Goal: Information Seeking & Learning: Understand process/instructions

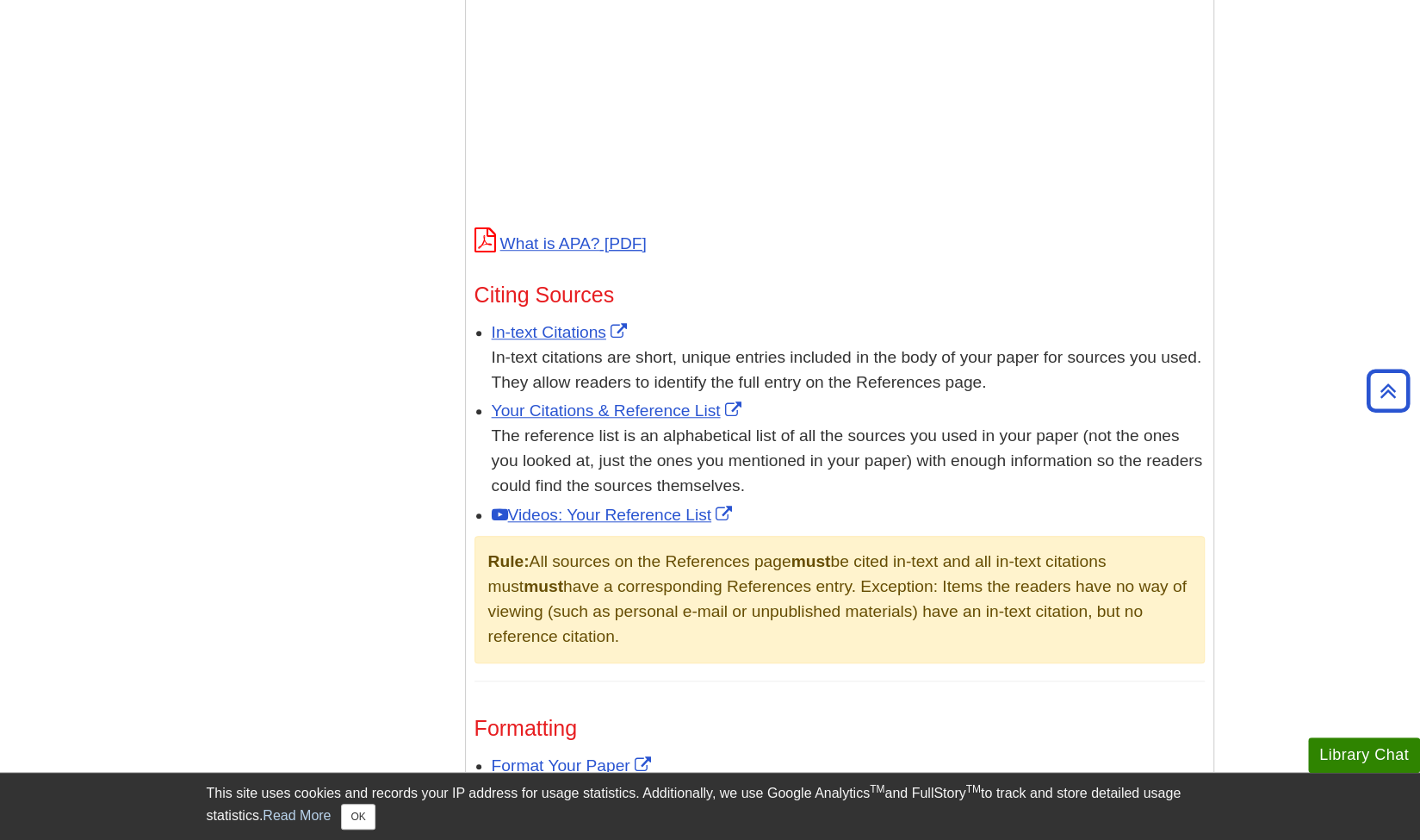
scroll to position [1095, 0]
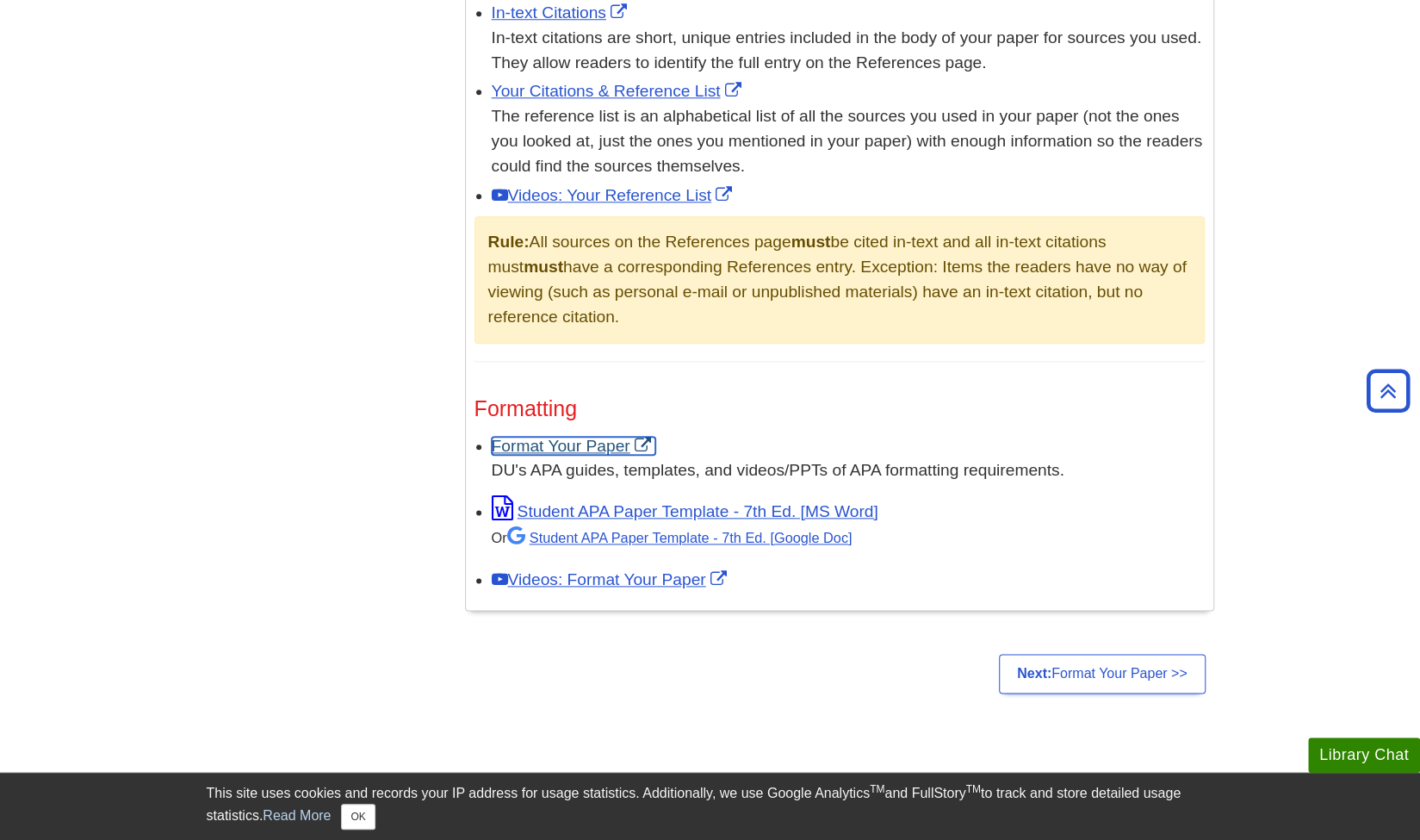
click at [608, 438] on link "Format Your Paper" at bounding box center [573, 445] width 163 height 18
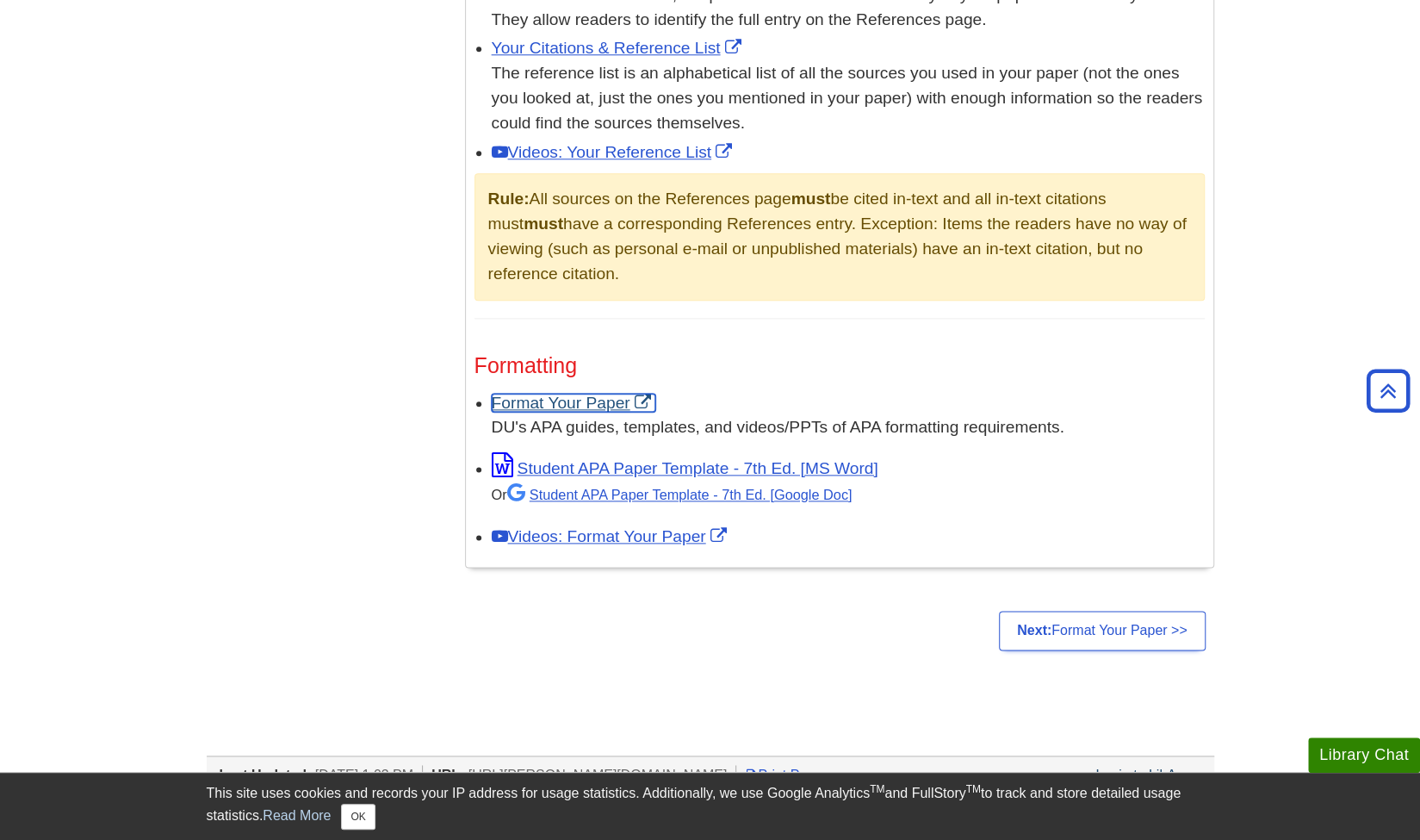
scroll to position [1138, 0]
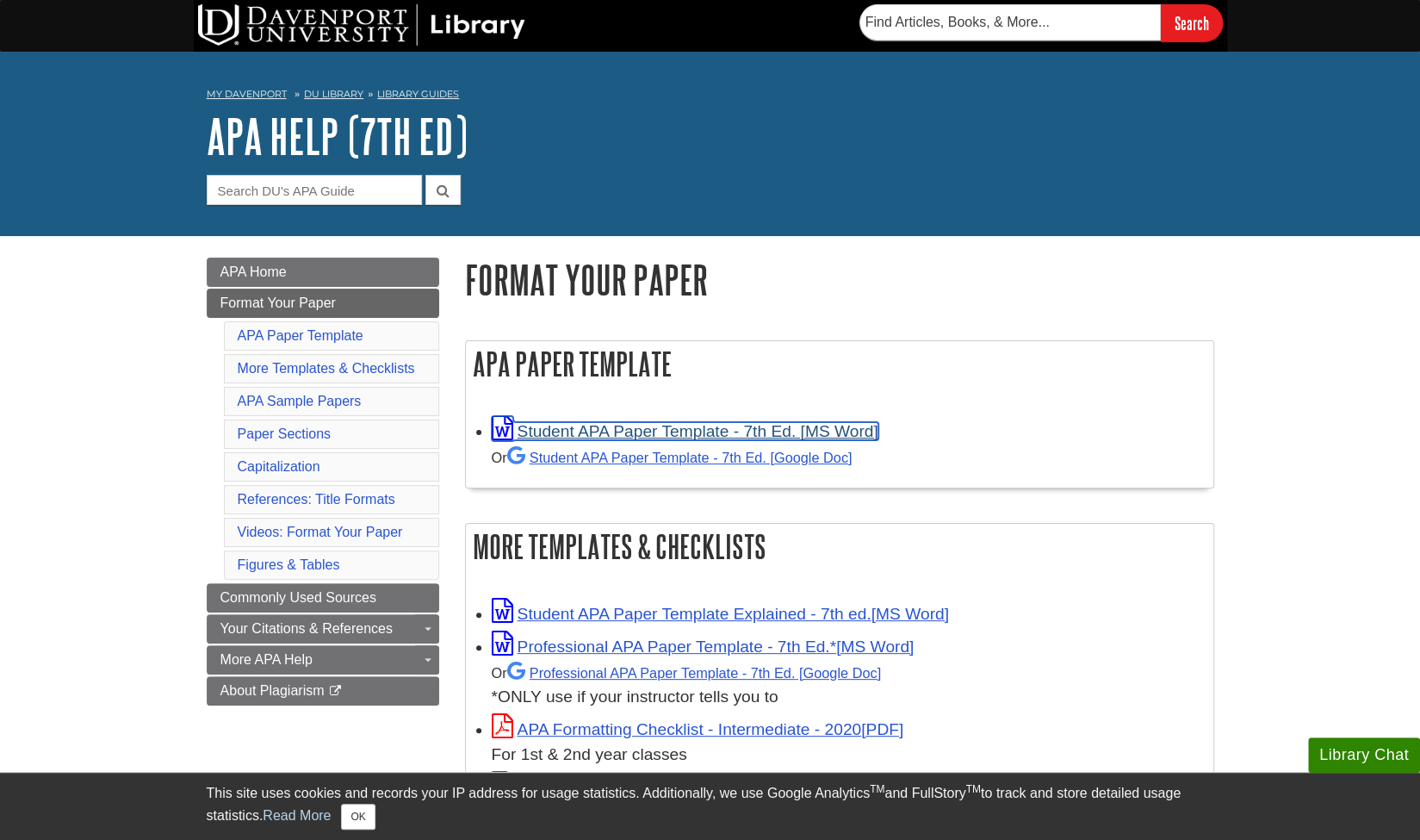
click at [805, 422] on link "Student APA Paper Template - 7th Ed. [MS Word]" at bounding box center [685, 431] width 387 height 18
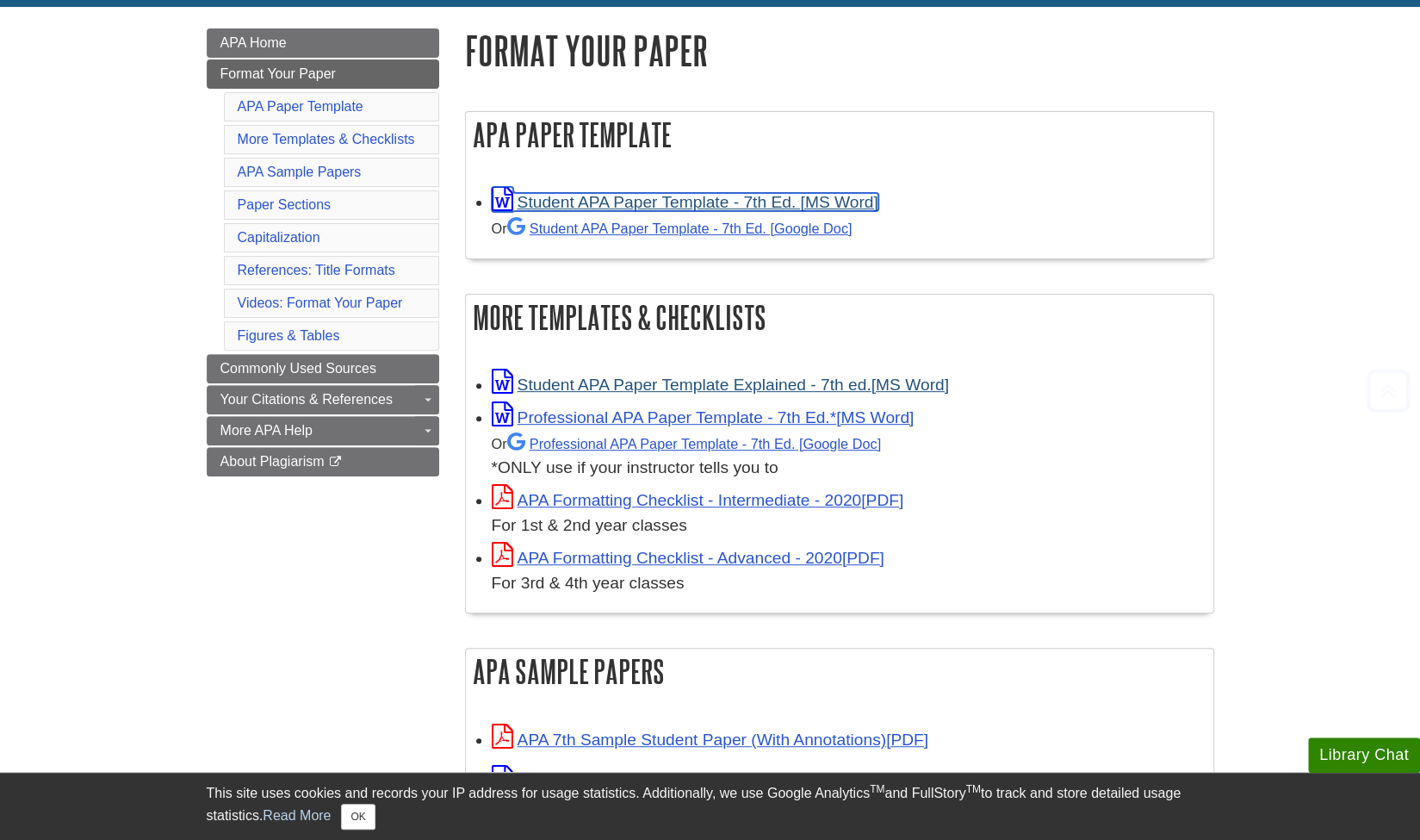
scroll to position [229, 0]
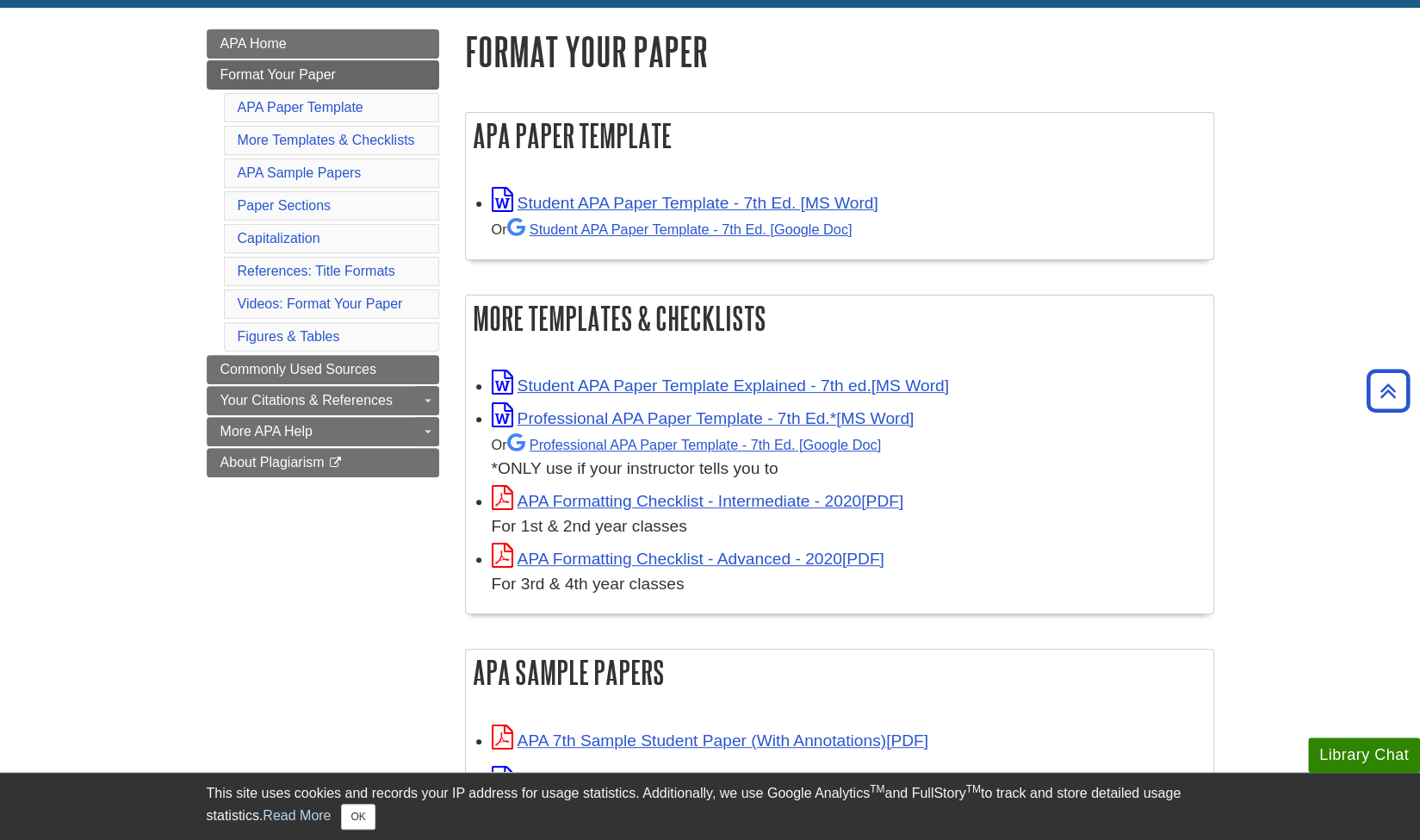
click at [782, 509] on div "APA Formatting Checklist - Intermediate - 2020 For 1st & 2nd year classes" at bounding box center [848, 513] width 713 height 53
click at [767, 500] on link "APA Formatting Checklist - Intermediate - 2020" at bounding box center [698, 501] width 413 height 18
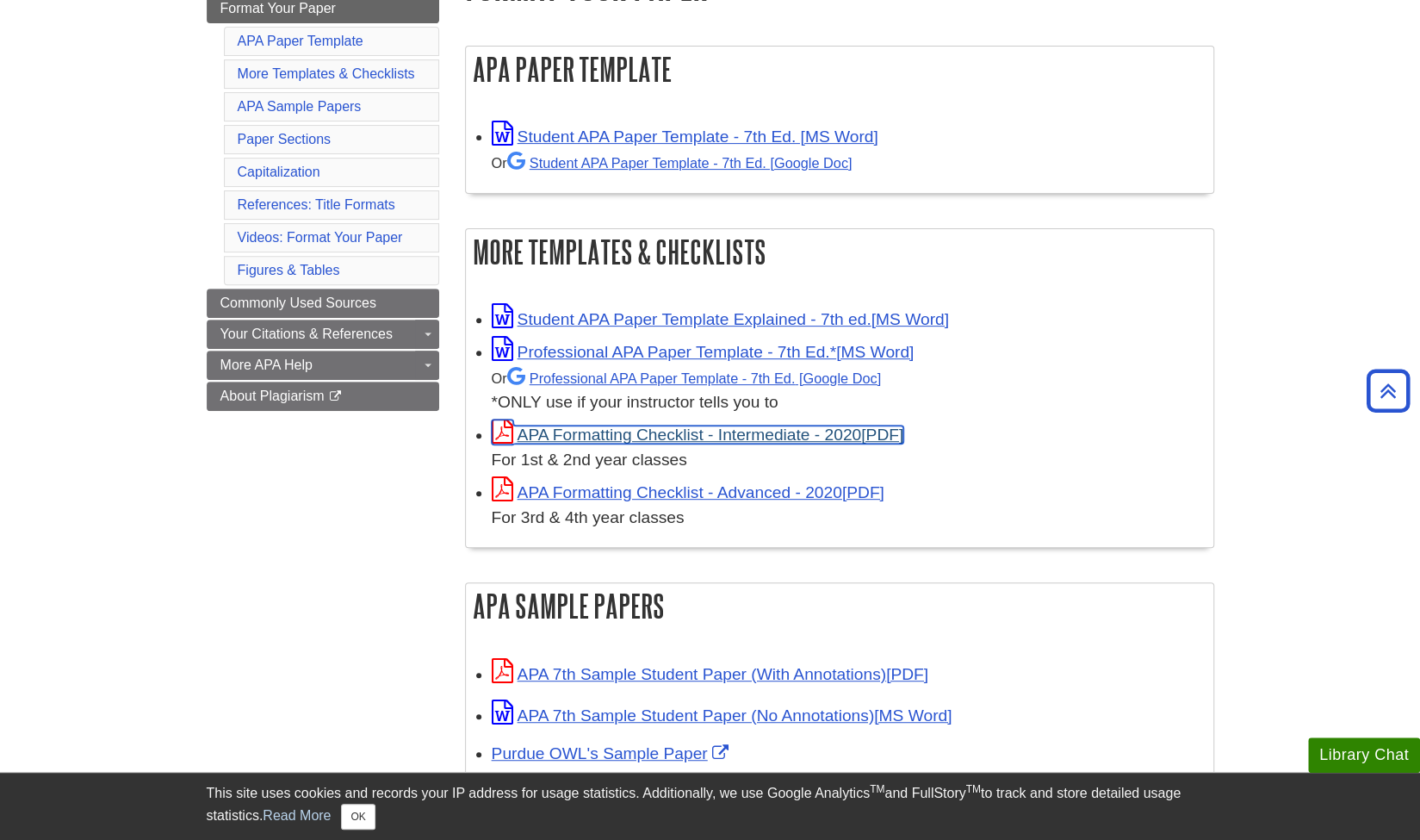
scroll to position [296, 0]
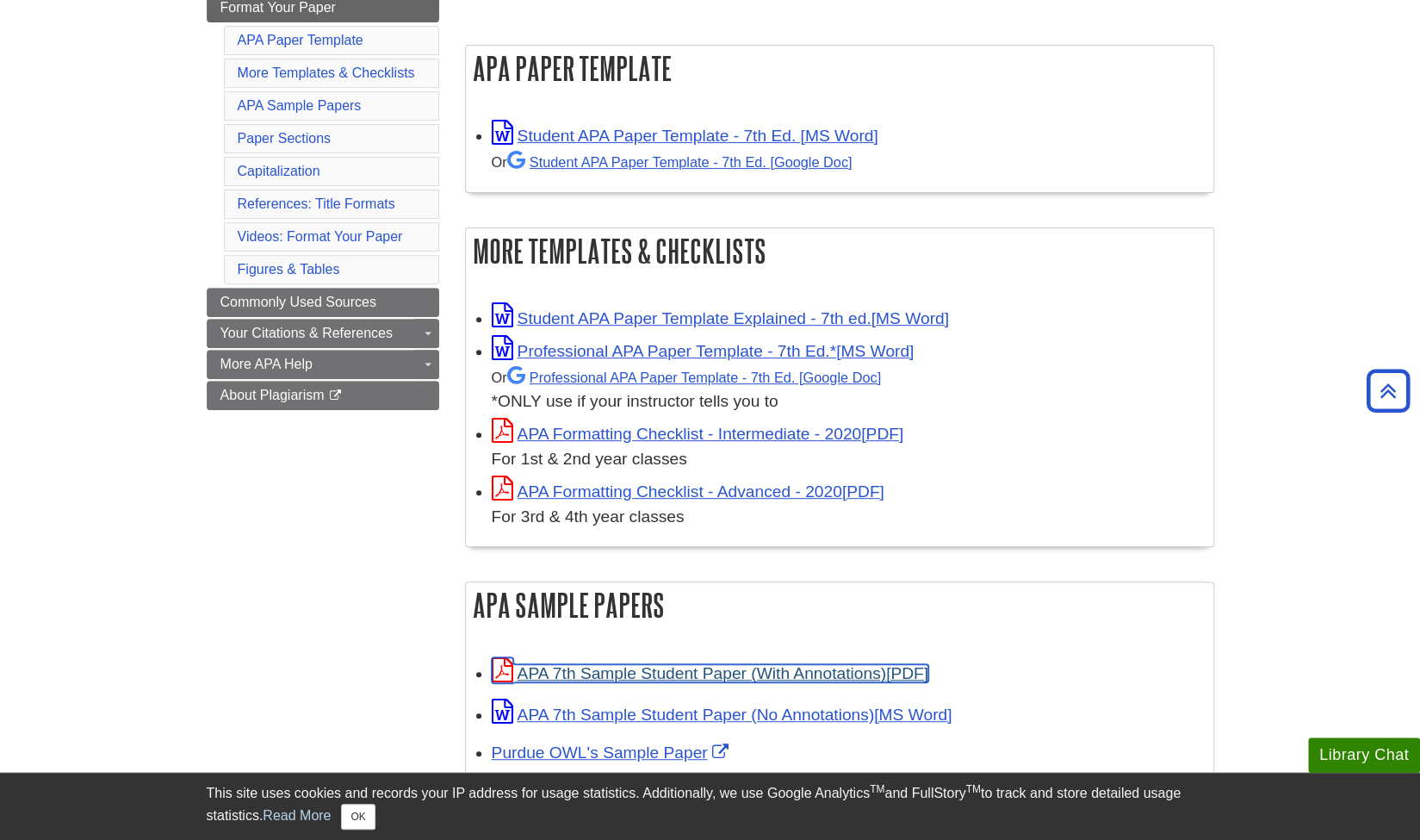
click at [597, 674] on link "APA 7th Sample Student Paper (With Annotations)" at bounding box center [710, 673] width 436 height 18
